Goal: Task Accomplishment & Management: Manage account settings

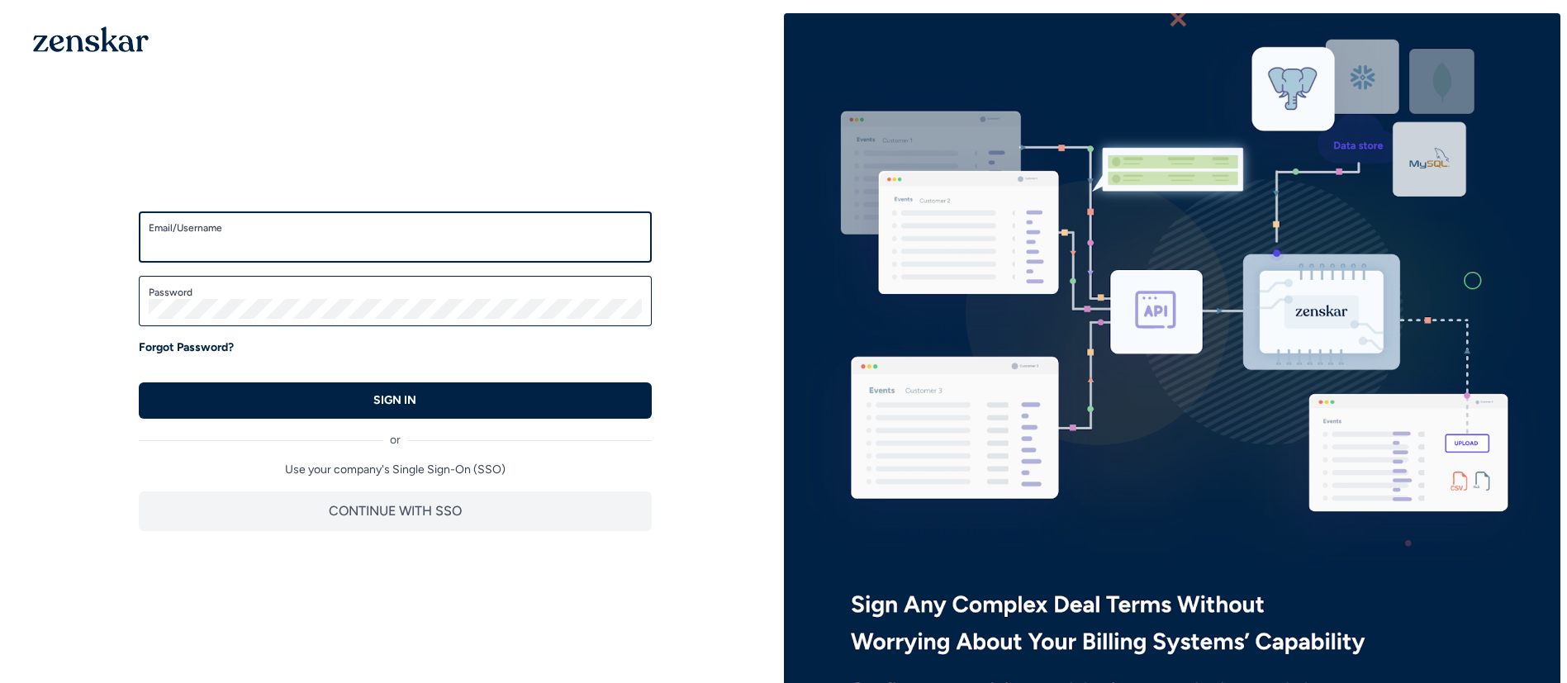
click at [438, 247] on input "Email/Username" at bounding box center [395, 245] width 493 height 20
type input "**********"
click at [139, 383] on button "SIGN IN" at bounding box center [395, 401] width 513 height 36
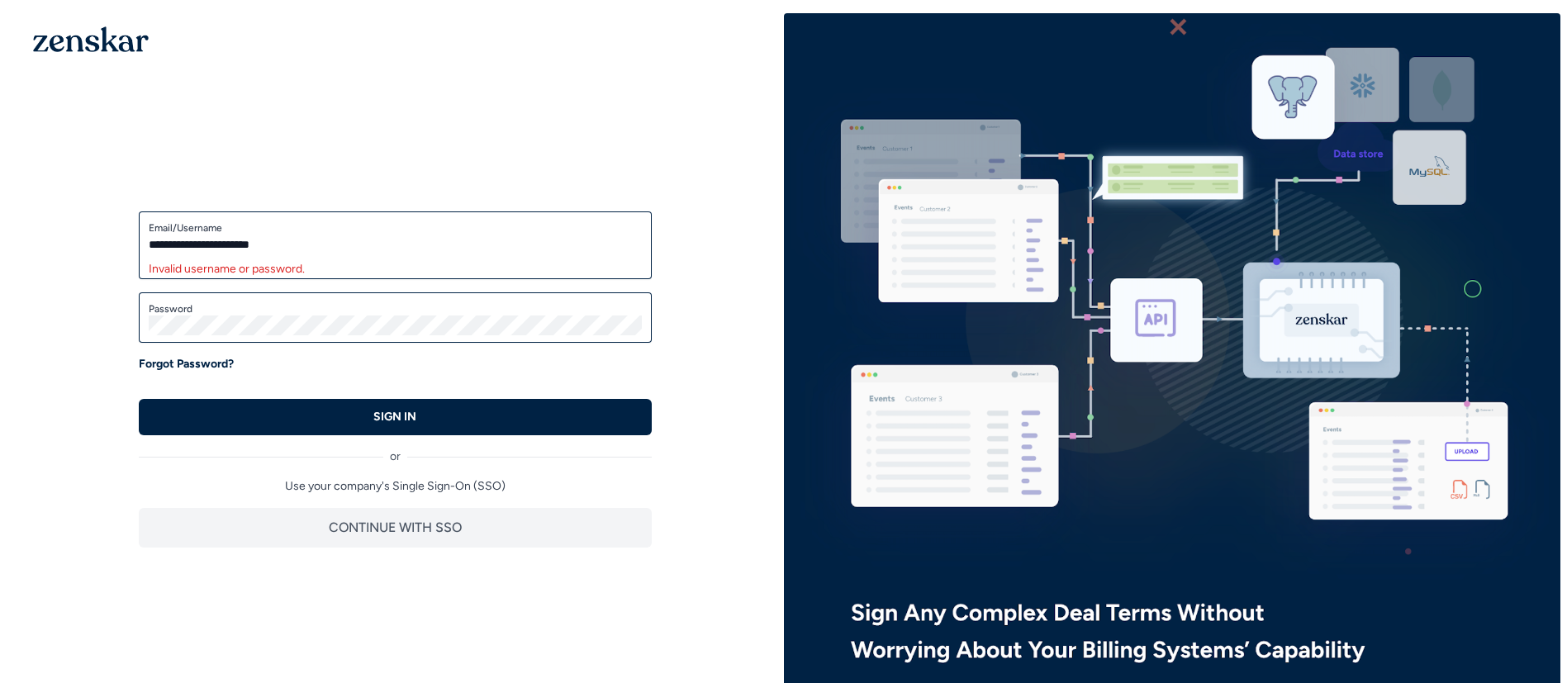
click at [321, 341] on div "Password" at bounding box center [395, 317] width 513 height 51
click at [304, 335] on div "Password" at bounding box center [395, 317] width 513 height 51
click at [139, 399] on button "SIGN IN" at bounding box center [395, 417] width 513 height 36
